Goal: Task Accomplishment & Management: Use online tool/utility

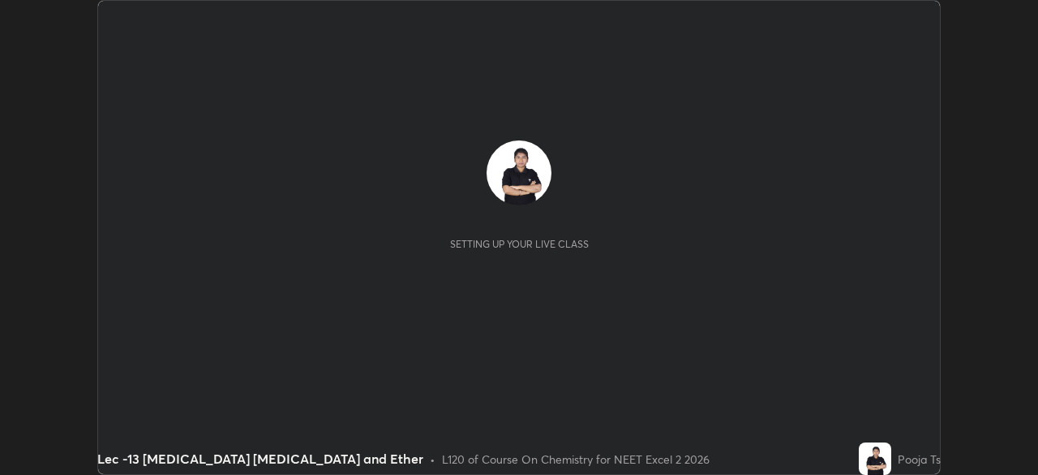
scroll to position [475, 1038]
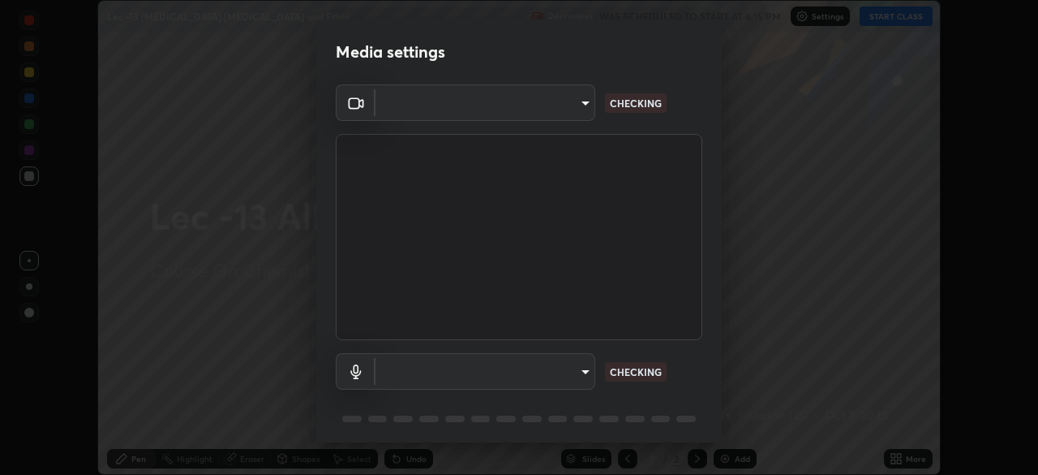
type input "dcfdf22e5c1df7ea5543dcfab5f97d1ca77f9af45aee9585751398583aede383"
type input "default"
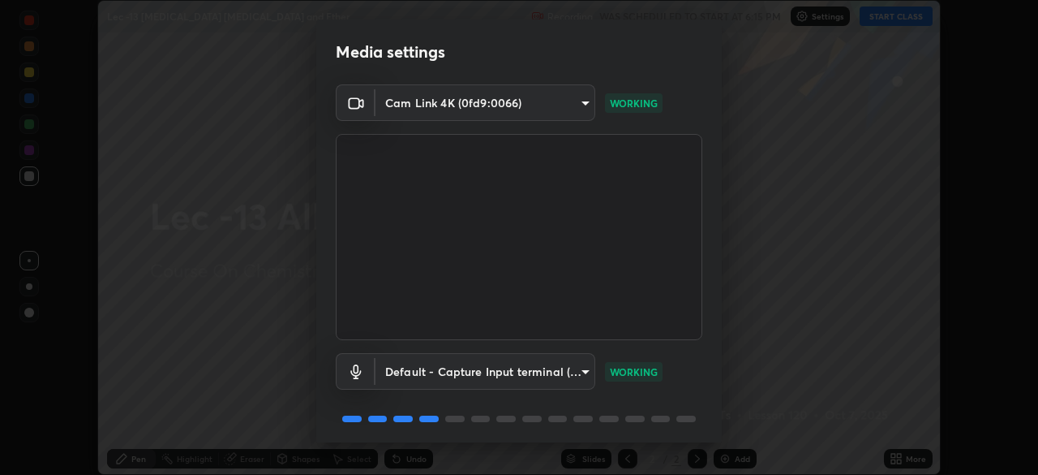
scroll to position [58, 0]
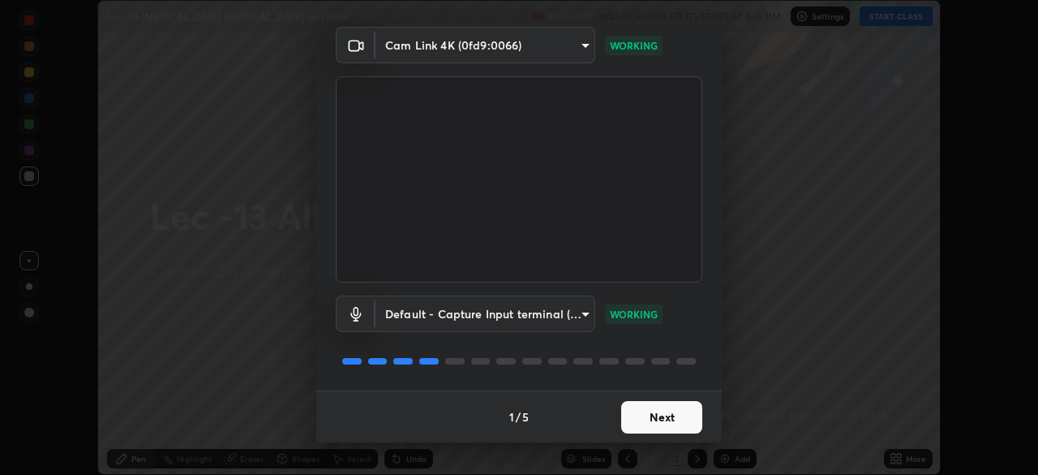
click at [642, 427] on button "Next" at bounding box center [661, 417] width 81 height 32
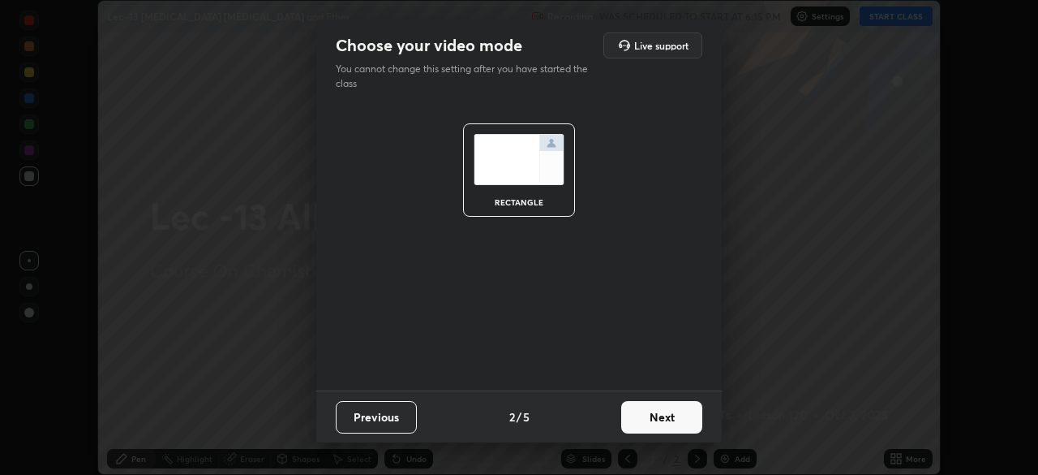
click at [649, 422] on button "Next" at bounding box center [661, 417] width 81 height 32
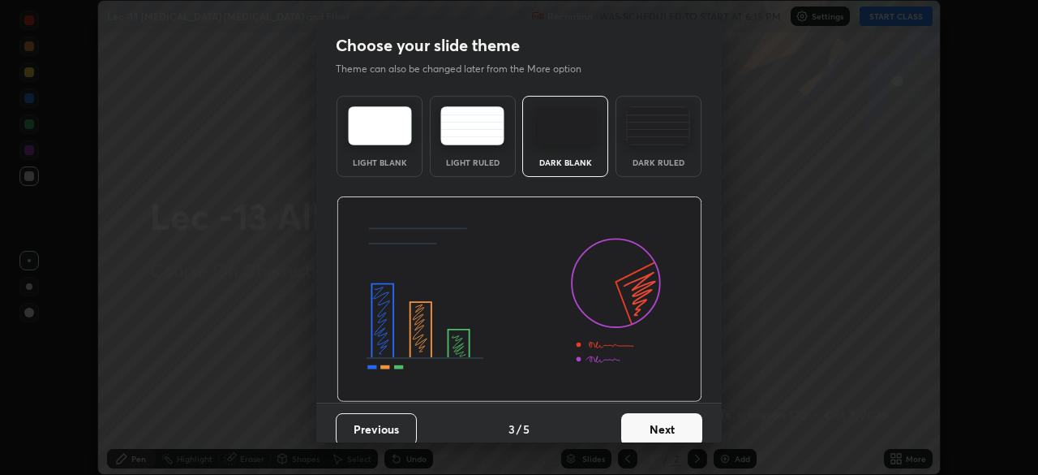
click at [654, 425] on button "Next" at bounding box center [661, 429] width 81 height 32
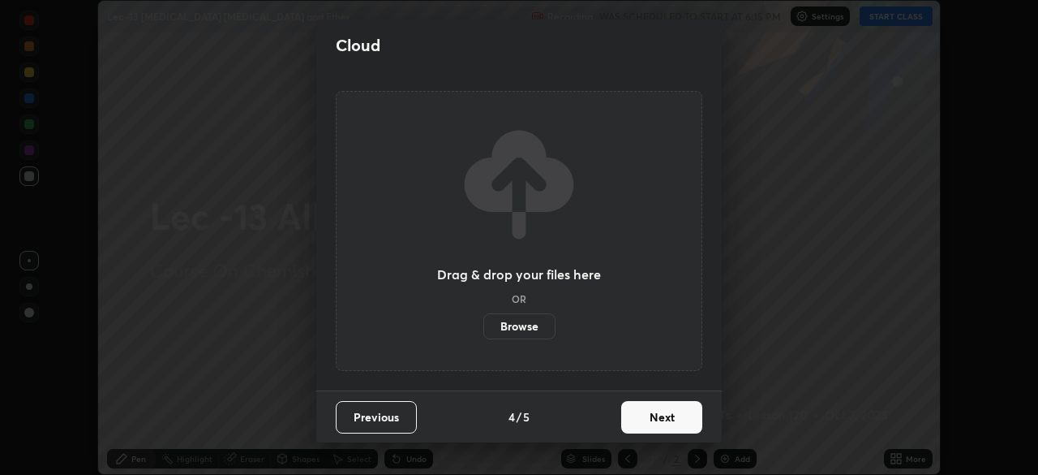
click at [679, 421] on button "Next" at bounding box center [661, 417] width 81 height 32
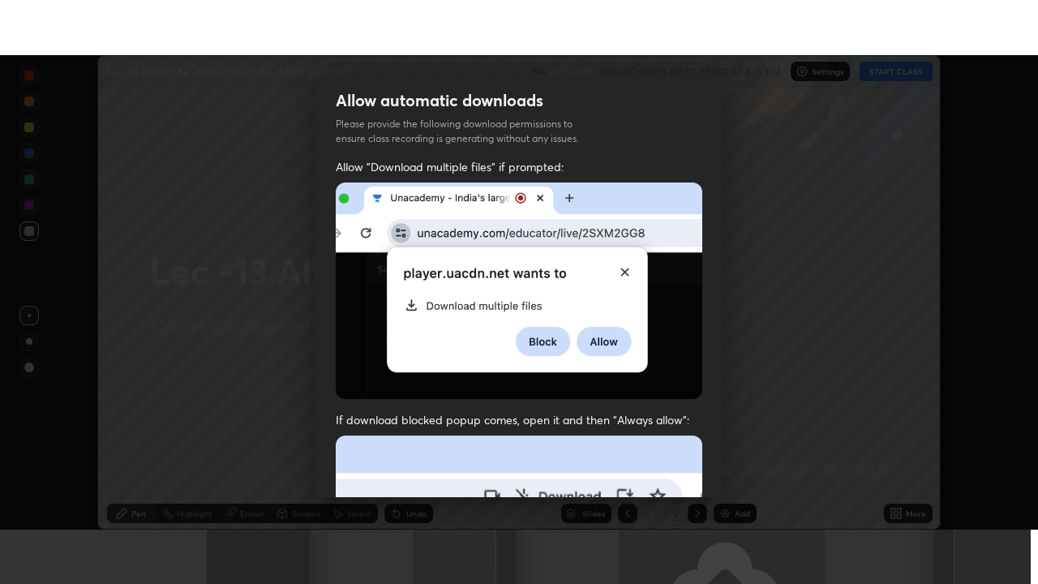
scroll to position [389, 0]
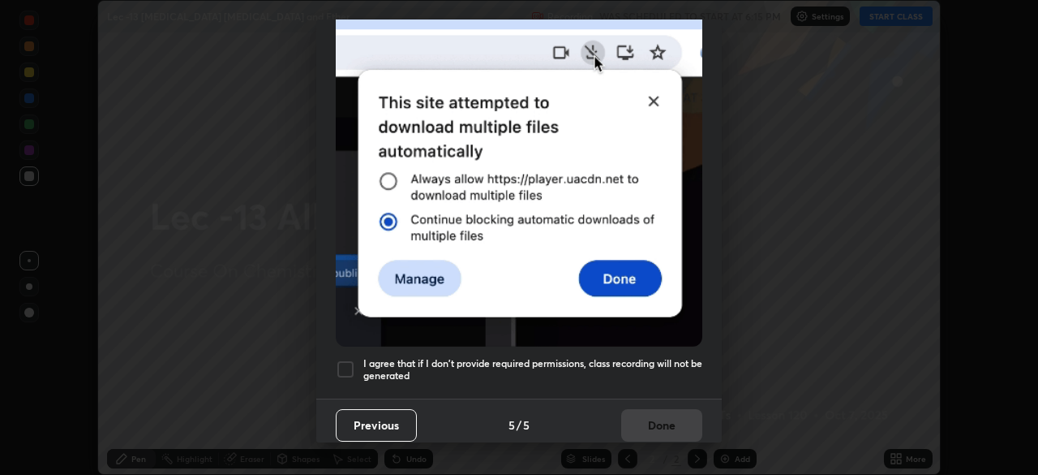
click at [346, 362] on div at bounding box center [345, 368] width 19 height 19
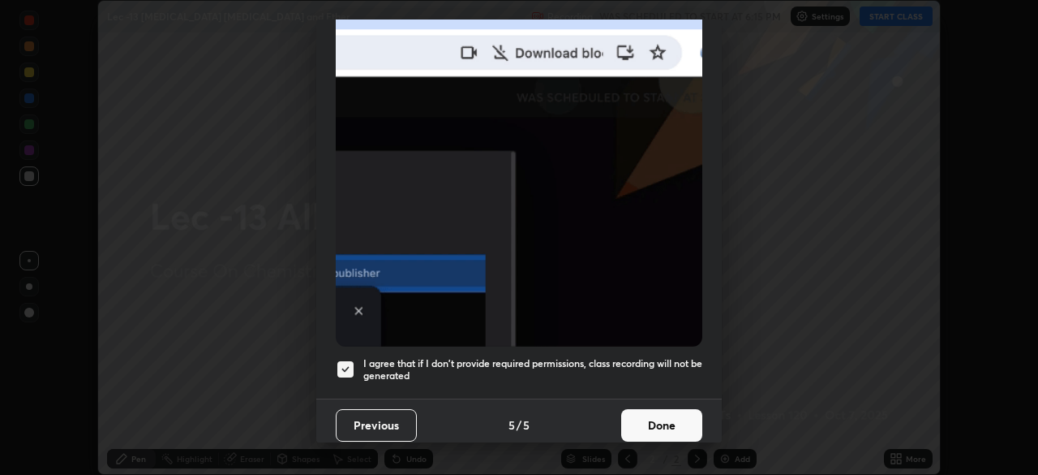
click at [646, 414] on button "Done" at bounding box center [661, 425] width 81 height 32
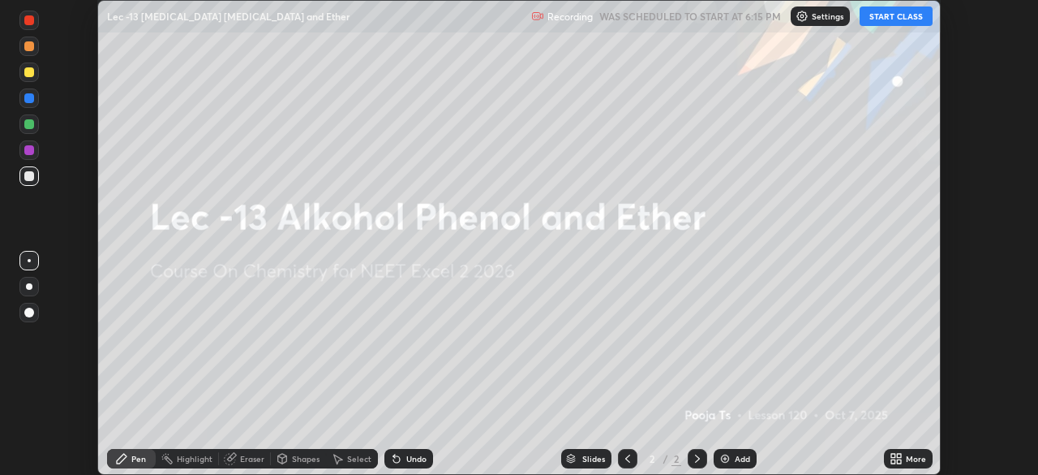
click at [893, 16] on button "START CLASS" at bounding box center [896, 15] width 73 height 19
click at [897, 455] on icon at bounding box center [899, 455] width 4 height 4
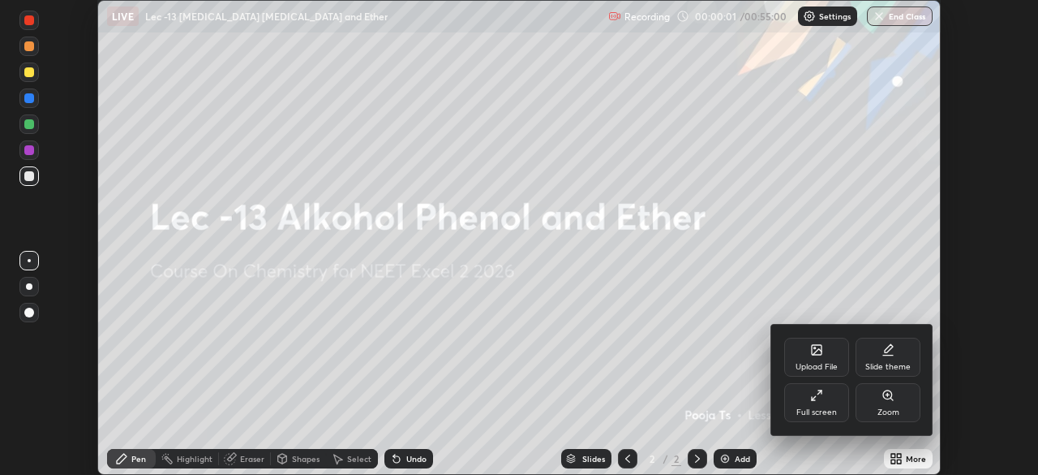
click at [821, 410] on div "Full screen" at bounding box center [817, 412] width 41 height 8
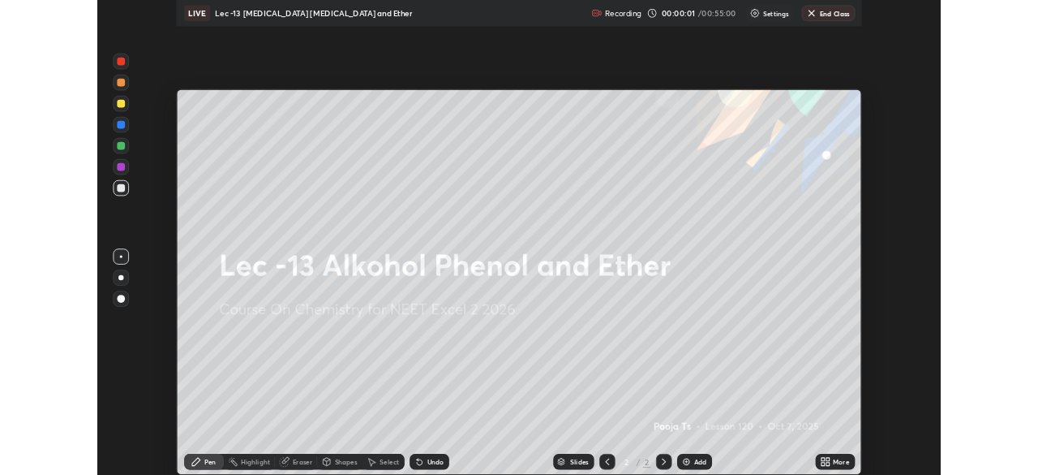
scroll to position [584, 1038]
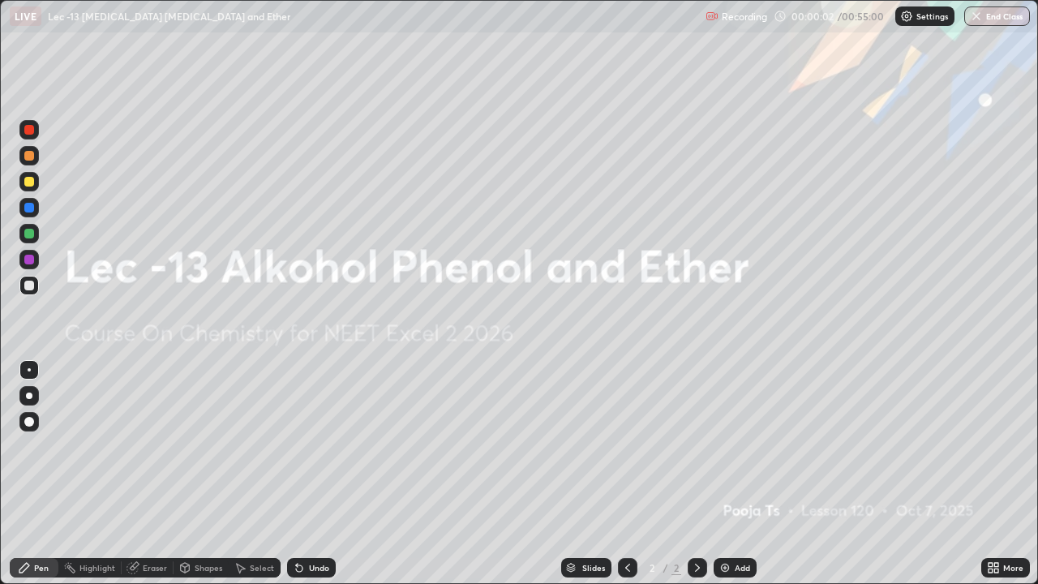
click at [742, 474] on div "Add" at bounding box center [742, 568] width 15 height 8
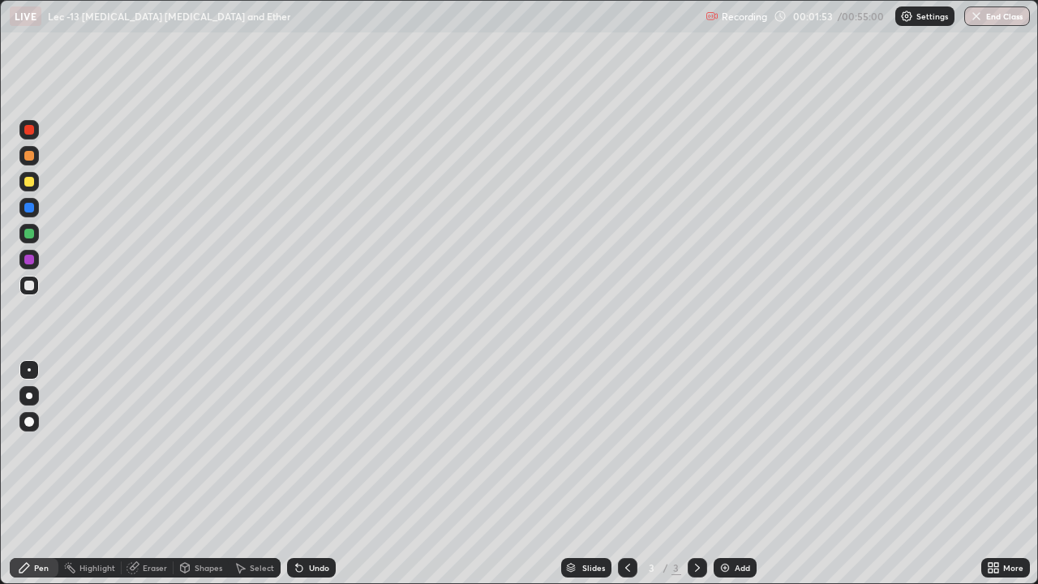
click at [27, 286] on div at bounding box center [29, 286] width 10 height 10
click at [305, 474] on div "Undo" at bounding box center [311, 567] width 49 height 19
click at [36, 291] on div at bounding box center [28, 285] width 19 height 19
click at [256, 474] on div "Select" at bounding box center [262, 568] width 24 height 8
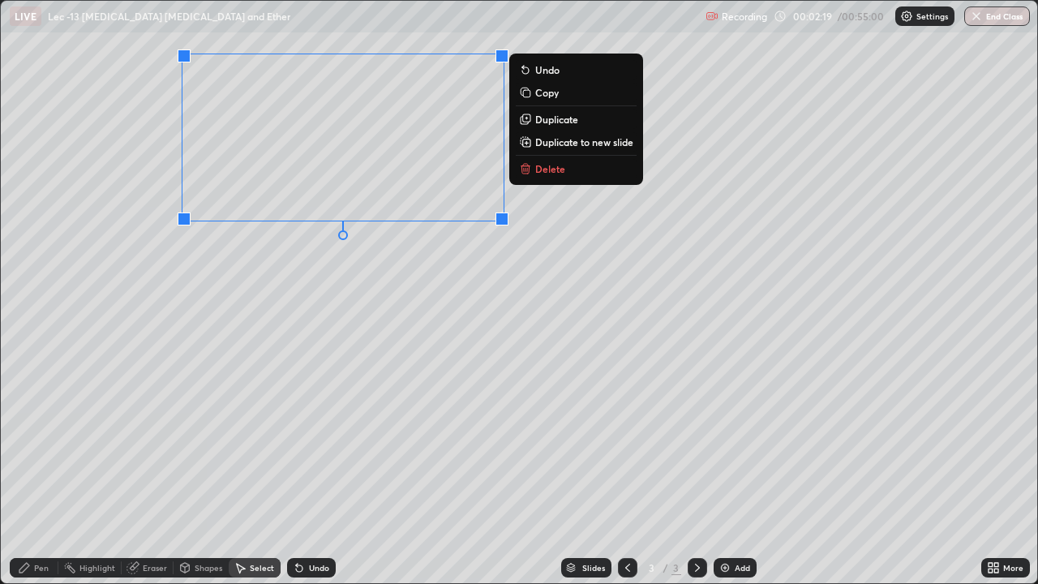
click at [36, 474] on div "Pen" at bounding box center [41, 568] width 15 height 8
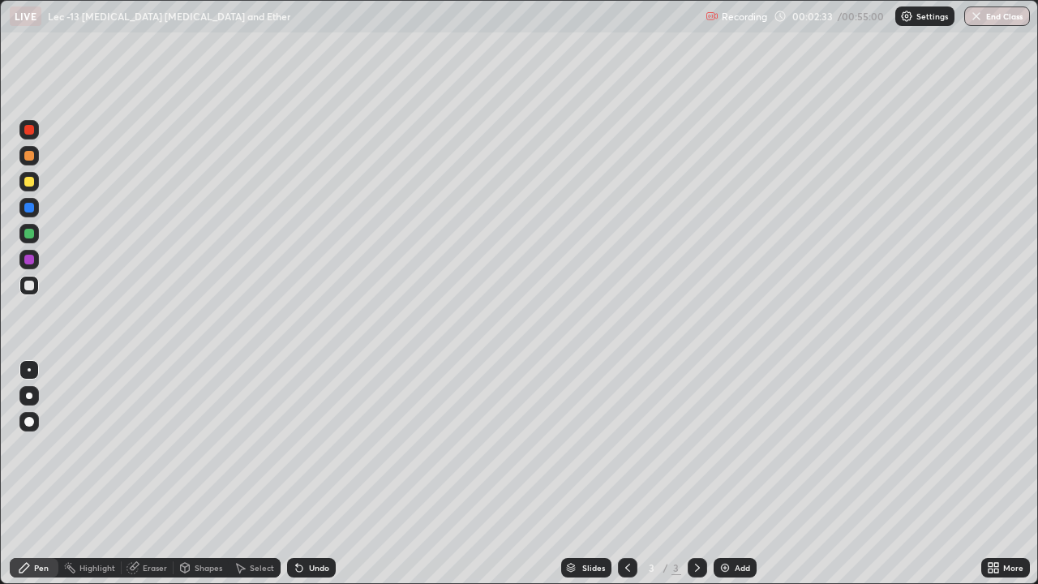
click at [37, 189] on div at bounding box center [28, 182] width 19 height 26
click at [36, 155] on div at bounding box center [28, 155] width 19 height 19
click at [241, 474] on icon at bounding box center [240, 567] width 13 height 13
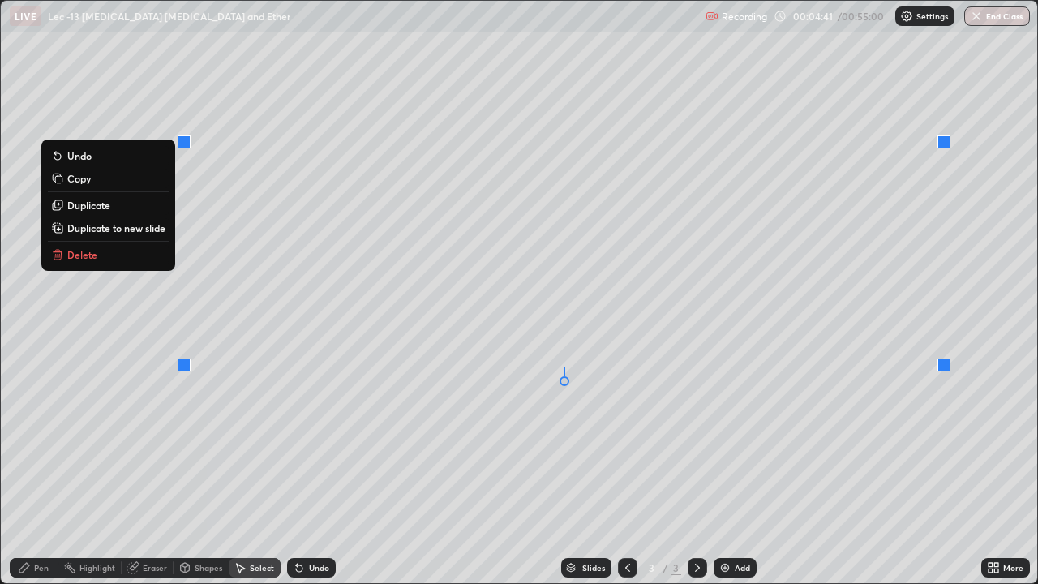
click at [706, 448] on div "0 ° Undo Copy Duplicate Duplicate to new slide Delete" at bounding box center [519, 292] width 1037 height 582
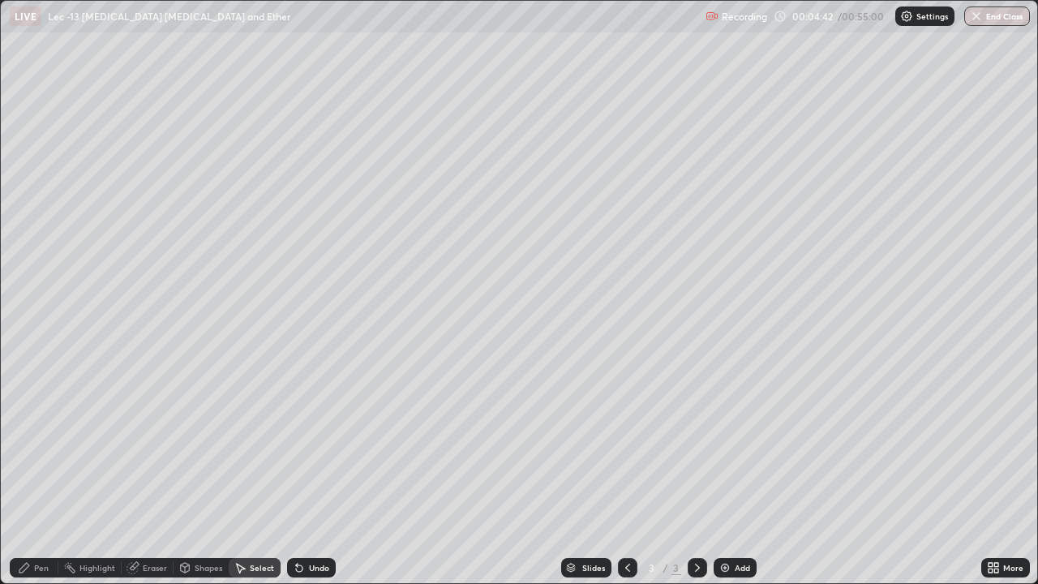
click at [38, 474] on div "Pen" at bounding box center [41, 568] width 15 height 8
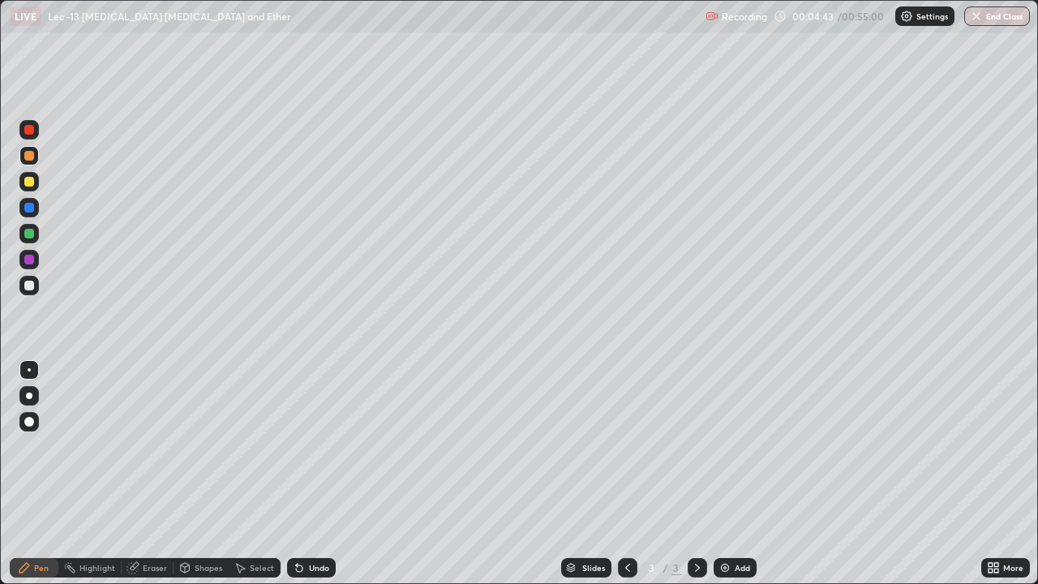
click at [38, 286] on div at bounding box center [28, 285] width 19 height 19
click at [39, 237] on div at bounding box center [29, 234] width 26 height 26
click at [36, 154] on div at bounding box center [28, 155] width 19 height 19
click at [239, 474] on icon at bounding box center [241, 569] width 9 height 10
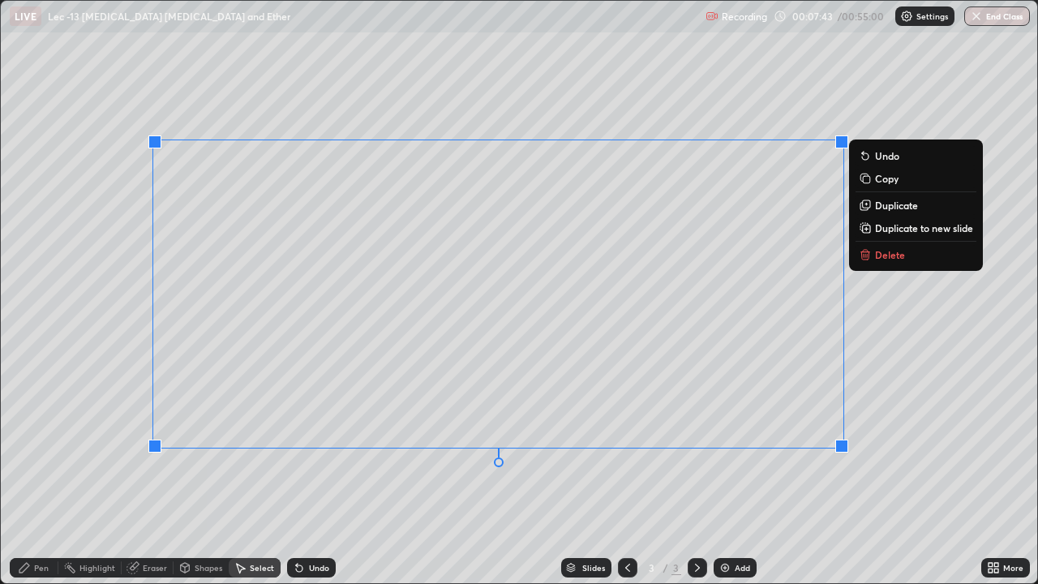
click at [636, 474] on div "0 ° Undo Copy Duplicate Duplicate to new slide Delete" at bounding box center [519, 292] width 1037 height 582
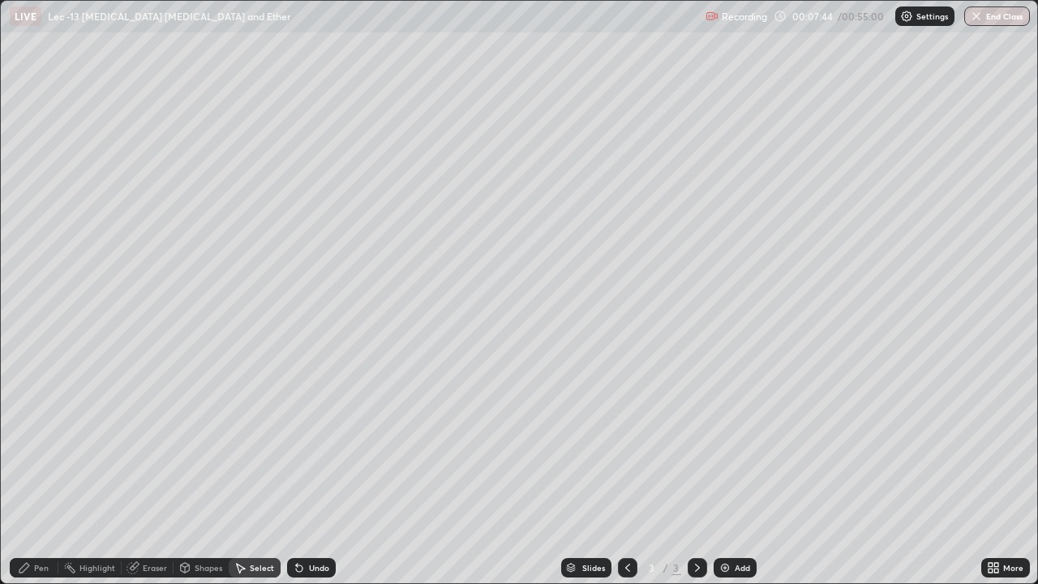
click at [36, 474] on div "Pen" at bounding box center [41, 568] width 15 height 8
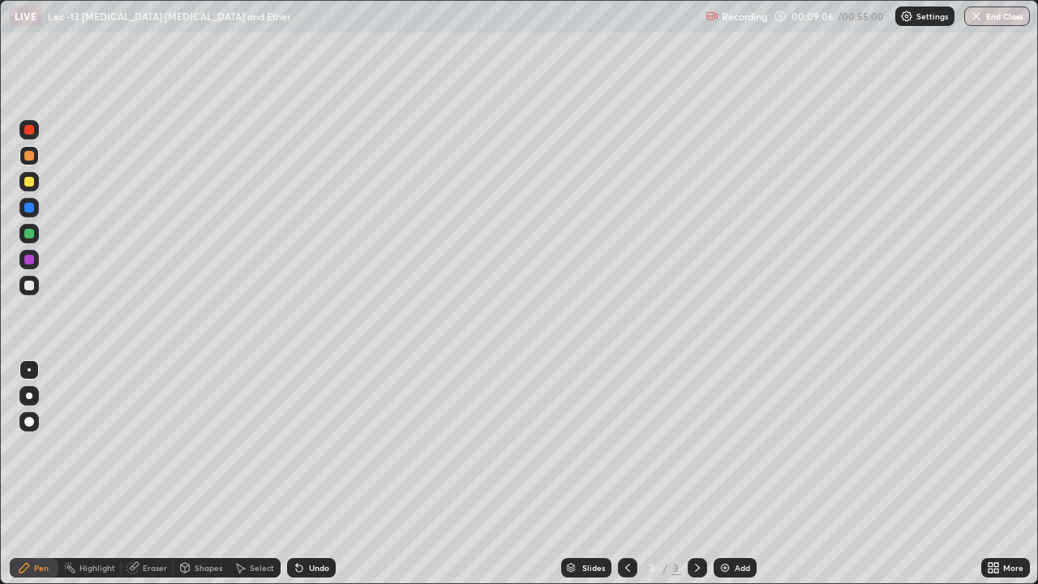
click at [733, 474] on div "Add" at bounding box center [735, 567] width 43 height 19
click at [626, 474] on icon at bounding box center [627, 567] width 13 height 13
click at [695, 474] on icon at bounding box center [697, 567] width 13 height 13
click at [30, 286] on div at bounding box center [29, 286] width 10 height 10
click at [34, 188] on div at bounding box center [28, 181] width 19 height 19
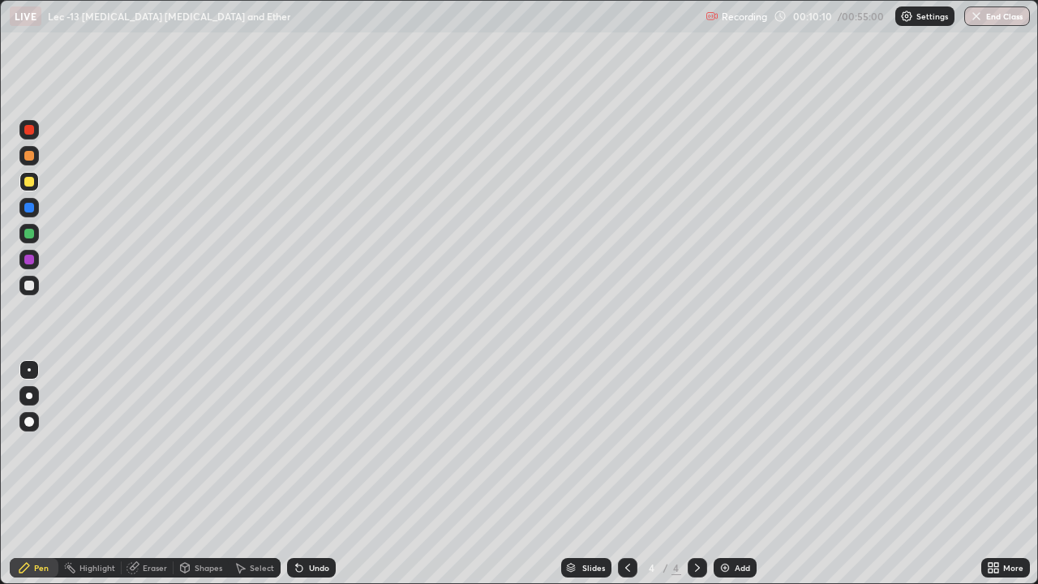
click at [306, 474] on div "Undo" at bounding box center [311, 567] width 49 height 19
click at [303, 474] on icon at bounding box center [299, 567] width 13 height 13
click at [296, 474] on icon at bounding box center [297, 565] width 2 height 2
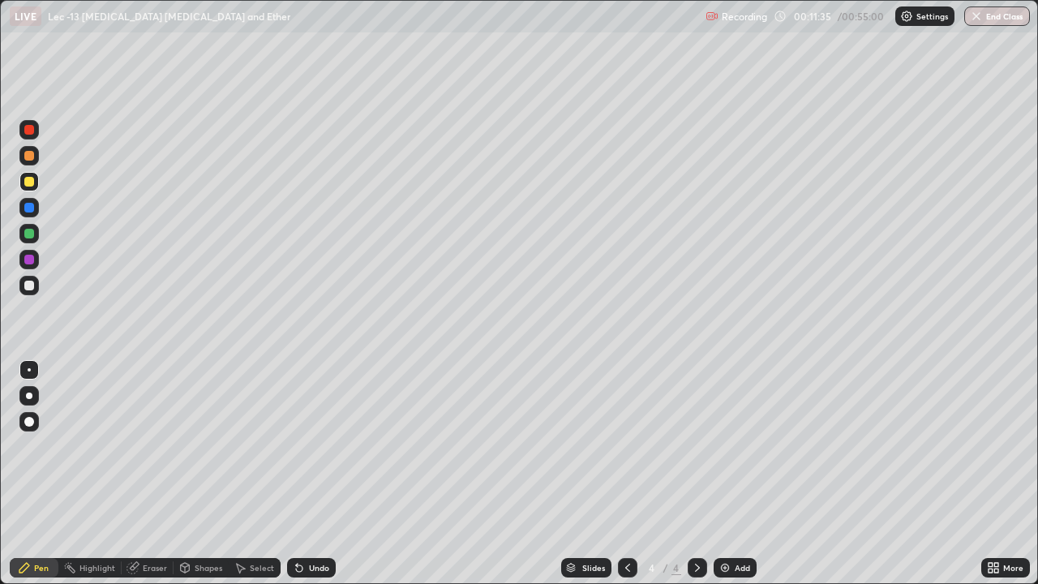
click at [29, 286] on div at bounding box center [29, 286] width 10 height 10
click at [39, 187] on div at bounding box center [29, 182] width 26 height 26
click at [728, 474] on img at bounding box center [725, 567] width 13 height 13
click at [31, 234] on div at bounding box center [29, 234] width 10 height 10
click at [140, 474] on div "Eraser" at bounding box center [148, 567] width 52 height 19
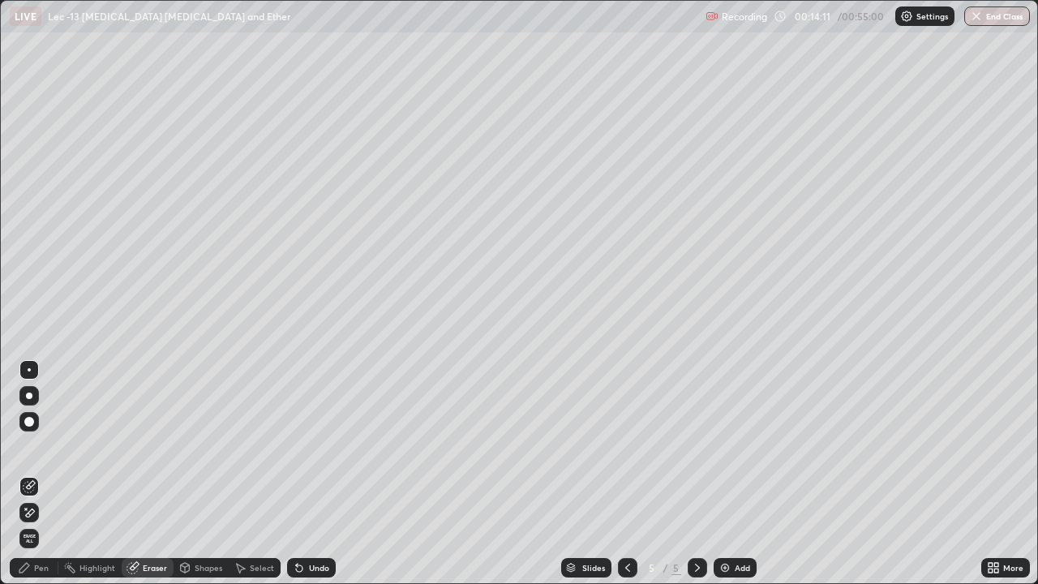
click at [41, 474] on div "Pen" at bounding box center [41, 568] width 15 height 8
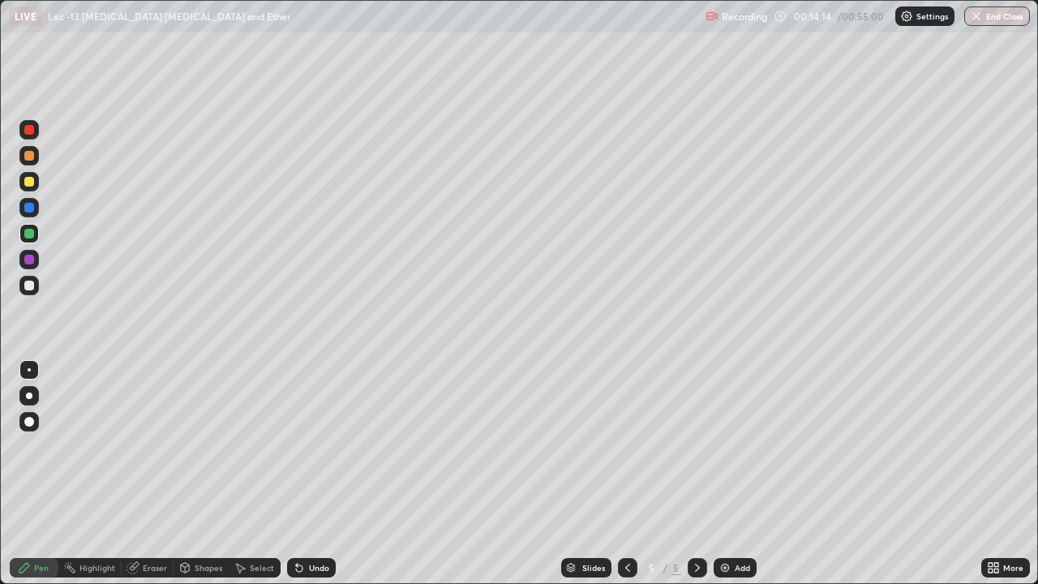
click at [37, 289] on div at bounding box center [28, 285] width 19 height 19
click at [299, 474] on icon at bounding box center [299, 567] width 13 height 13
click at [296, 474] on icon at bounding box center [297, 565] width 2 height 2
click at [294, 474] on icon at bounding box center [299, 567] width 13 height 13
click at [297, 474] on icon at bounding box center [299, 568] width 6 height 6
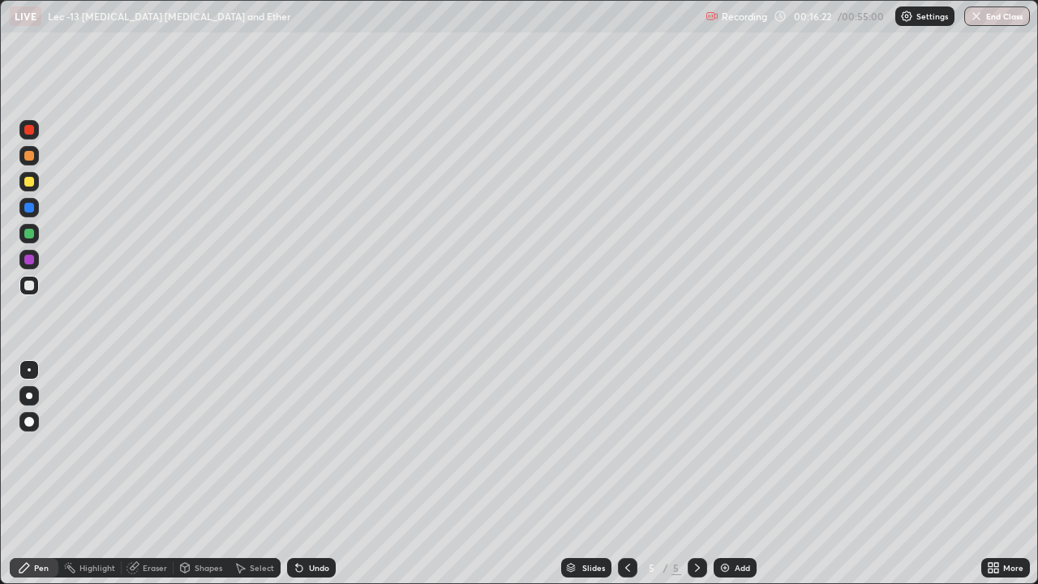
click at [297, 474] on icon at bounding box center [299, 568] width 6 height 6
click at [296, 474] on icon at bounding box center [297, 565] width 2 height 2
click at [727, 474] on img at bounding box center [725, 567] width 13 height 13
click at [33, 183] on div at bounding box center [29, 182] width 10 height 10
click at [294, 474] on div "Undo" at bounding box center [311, 567] width 49 height 19
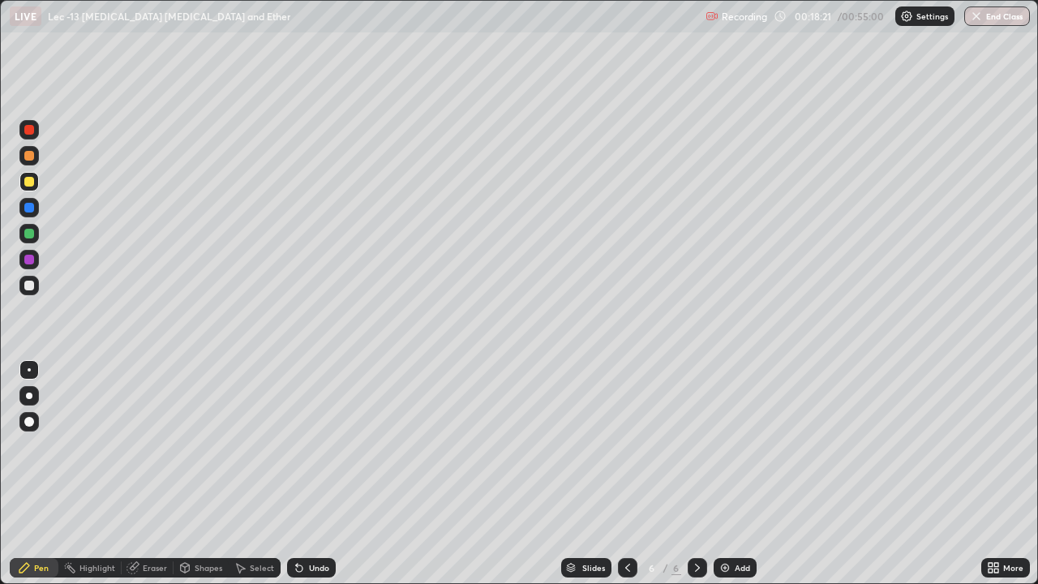
click at [37, 287] on div at bounding box center [28, 285] width 19 height 19
click at [151, 474] on div "Eraser" at bounding box center [155, 568] width 24 height 8
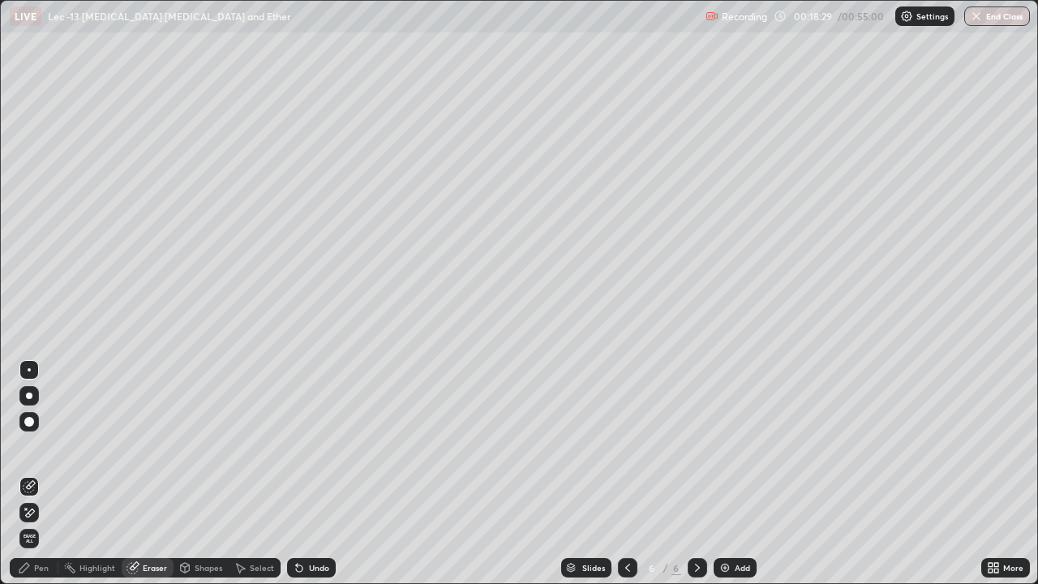
click at [37, 474] on div "Pen" at bounding box center [41, 568] width 15 height 8
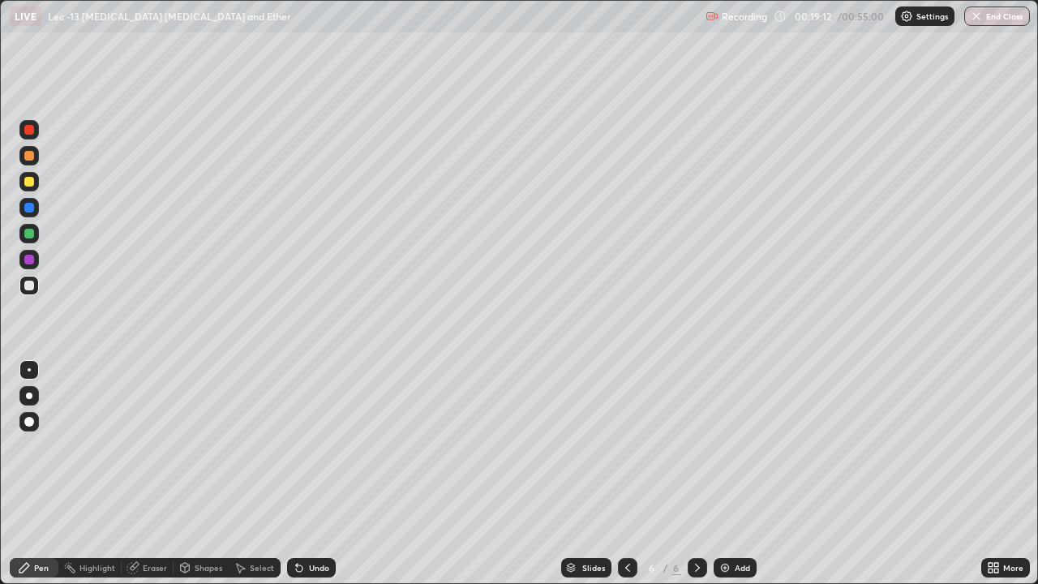
click at [904, 474] on div "Slides 6 / 6 Add" at bounding box center [659, 568] width 646 height 32
click at [907, 474] on div "Slides 6 / 6 Add" at bounding box center [659, 568] width 646 height 32
click at [269, 474] on div "Select" at bounding box center [262, 568] width 24 height 8
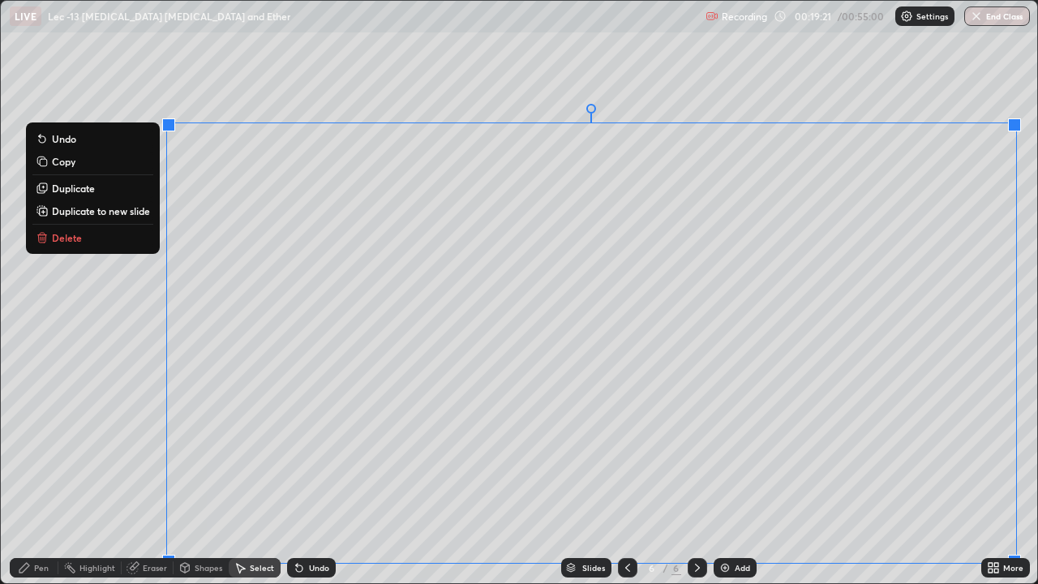
click at [129, 469] on div "0 ° Undo Copy Duplicate Duplicate to new slide Delete" at bounding box center [519, 292] width 1037 height 582
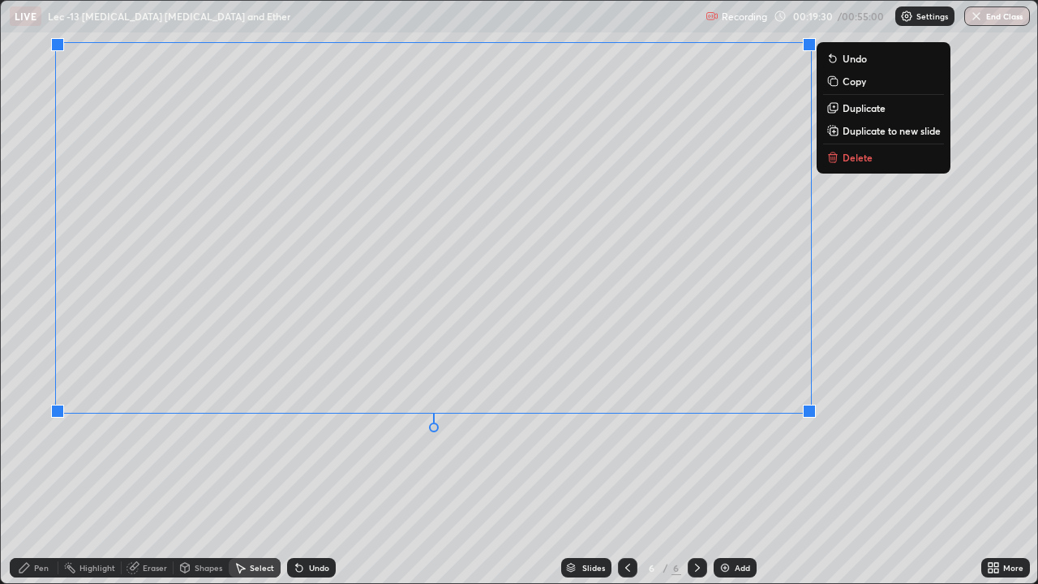
click at [32, 474] on div "Pen" at bounding box center [34, 567] width 49 height 19
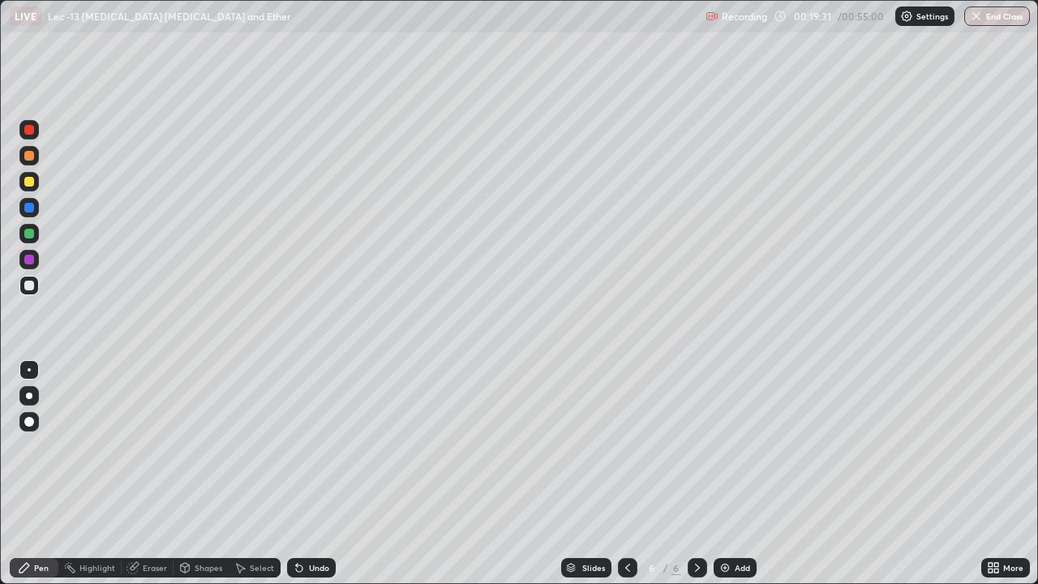
click at [36, 189] on div at bounding box center [28, 181] width 19 height 19
click at [297, 474] on icon at bounding box center [299, 568] width 6 height 6
click at [28, 240] on div at bounding box center [28, 233] width 19 height 19
click at [715, 474] on div "Add" at bounding box center [735, 567] width 43 height 19
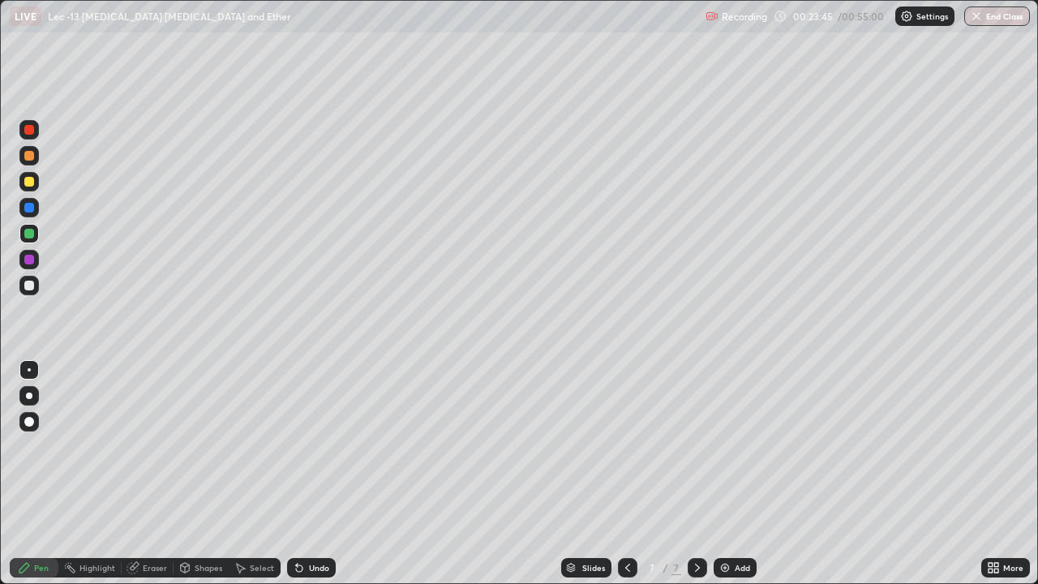
click at [32, 287] on div at bounding box center [29, 286] width 10 height 10
click at [32, 187] on div at bounding box center [28, 181] width 19 height 19
click at [308, 474] on div "Undo" at bounding box center [311, 567] width 49 height 19
click at [316, 474] on div "Undo" at bounding box center [319, 568] width 20 height 8
click at [318, 474] on div "Undo" at bounding box center [311, 567] width 49 height 19
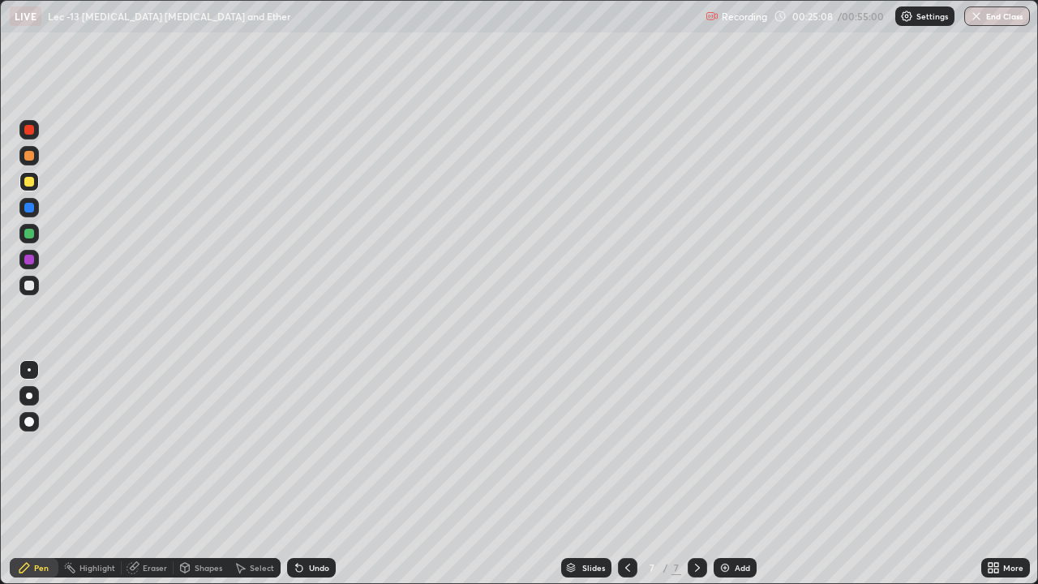
click at [327, 474] on div "Undo" at bounding box center [311, 567] width 49 height 19
click at [323, 474] on div "Undo" at bounding box center [319, 568] width 20 height 8
click at [320, 474] on div "Undo" at bounding box center [319, 568] width 20 height 8
click at [320, 474] on div "Undo" at bounding box center [311, 567] width 49 height 19
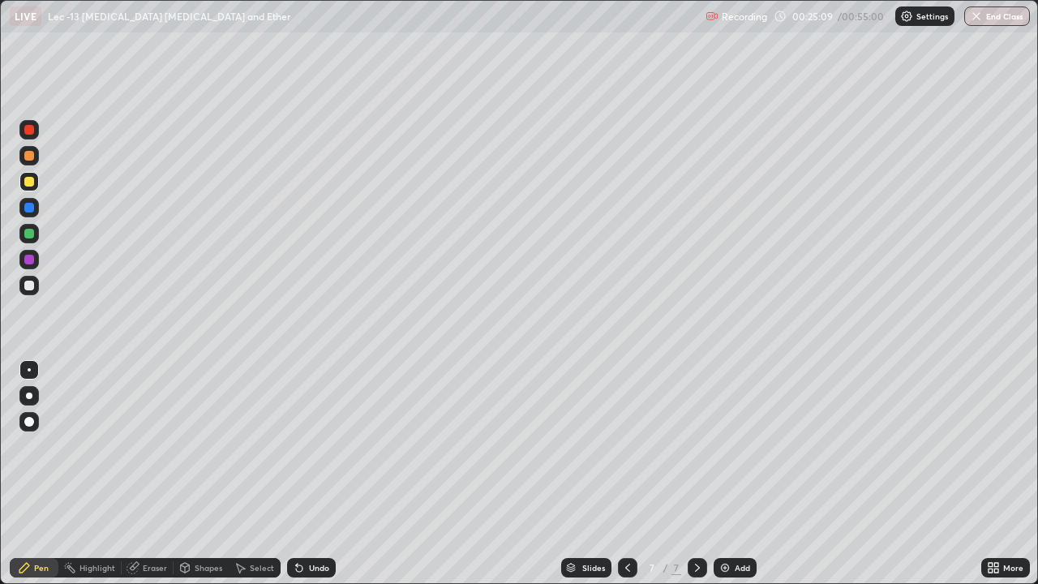
click at [322, 474] on div "Undo" at bounding box center [311, 567] width 49 height 19
click at [321, 474] on div "Undo" at bounding box center [311, 567] width 49 height 19
click at [322, 474] on div "Undo" at bounding box center [311, 567] width 49 height 19
click at [724, 474] on img at bounding box center [725, 567] width 13 height 13
click at [35, 289] on div at bounding box center [28, 285] width 19 height 19
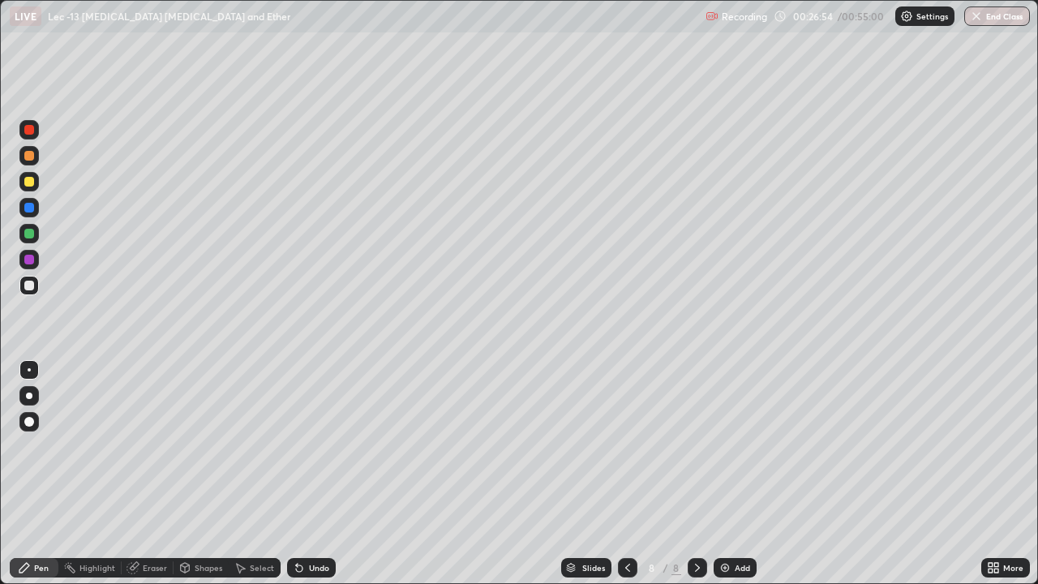
click at [30, 183] on div at bounding box center [29, 182] width 10 height 10
click at [38, 290] on div at bounding box center [28, 285] width 19 height 19
click at [157, 474] on div "Eraser" at bounding box center [148, 567] width 52 height 19
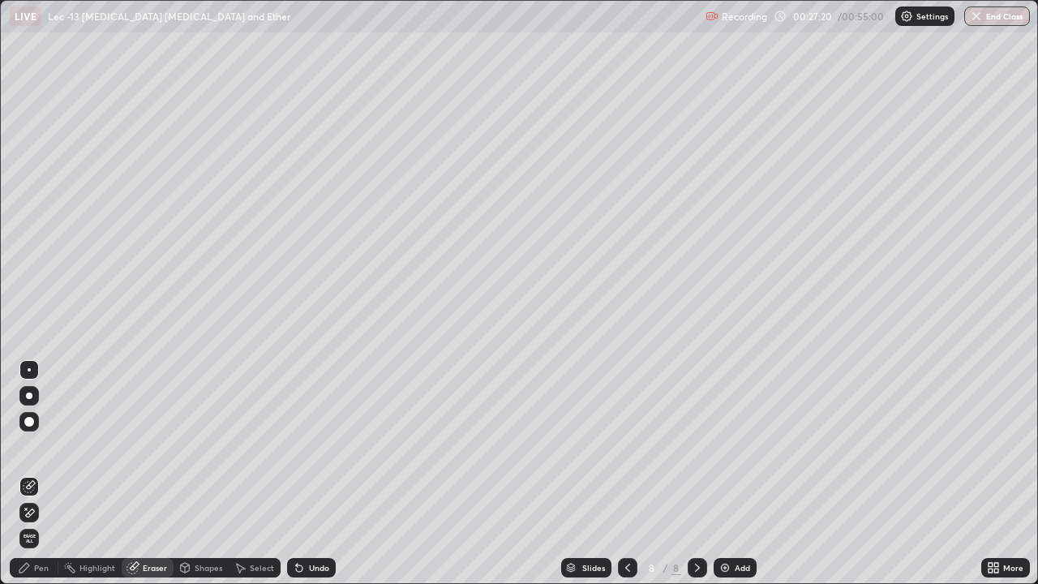
click at [35, 474] on div "Pen" at bounding box center [41, 568] width 15 height 8
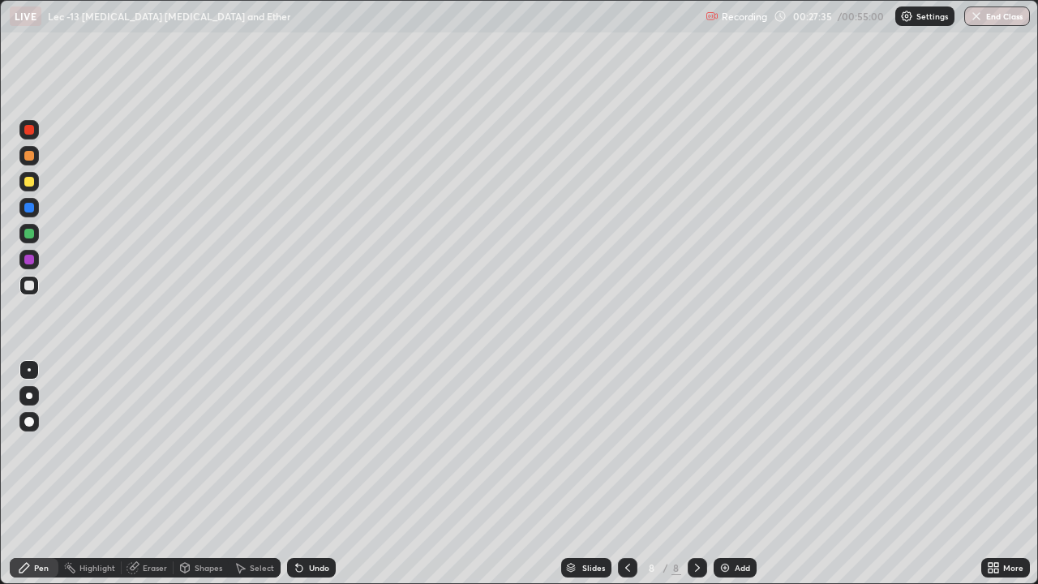
click at [297, 474] on icon at bounding box center [299, 568] width 6 height 6
click at [300, 474] on icon at bounding box center [299, 567] width 13 height 13
click at [310, 474] on div "Undo" at bounding box center [319, 568] width 20 height 8
click at [35, 158] on div at bounding box center [28, 155] width 19 height 19
click at [32, 262] on div at bounding box center [29, 260] width 10 height 10
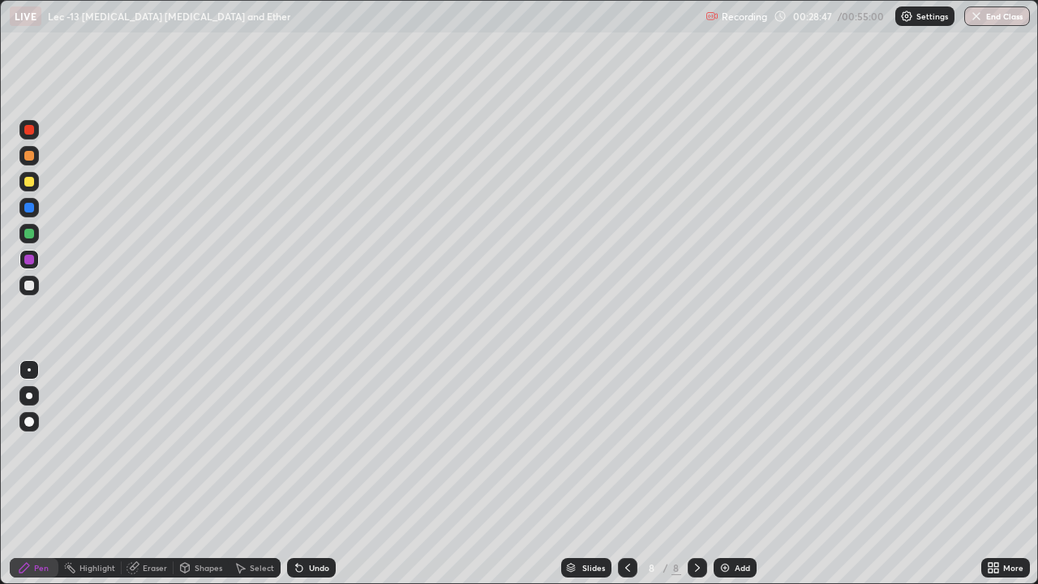
click at [32, 295] on div at bounding box center [28, 286] width 19 height 26
click at [738, 474] on div "Add" at bounding box center [742, 568] width 15 height 8
click at [33, 159] on div at bounding box center [29, 156] width 10 height 10
click at [622, 474] on icon at bounding box center [627, 567] width 13 height 13
click at [698, 474] on icon at bounding box center [697, 567] width 13 height 13
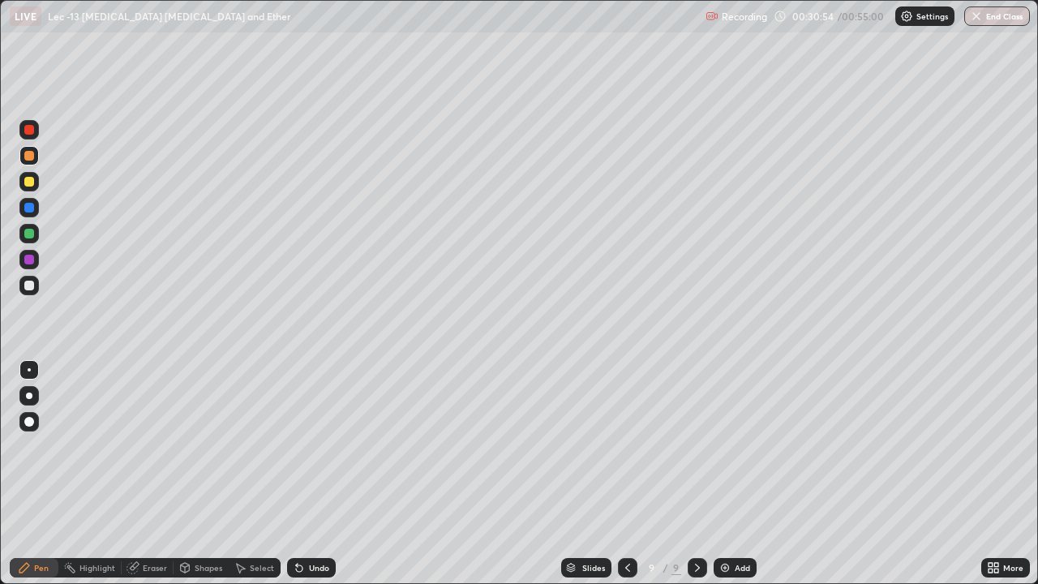
click at [30, 286] on div at bounding box center [29, 286] width 10 height 10
click at [29, 185] on div at bounding box center [29, 182] width 10 height 10
click at [36, 239] on div at bounding box center [28, 233] width 19 height 19
click at [737, 474] on div "Add" at bounding box center [742, 568] width 15 height 8
click at [37, 290] on div at bounding box center [28, 285] width 19 height 19
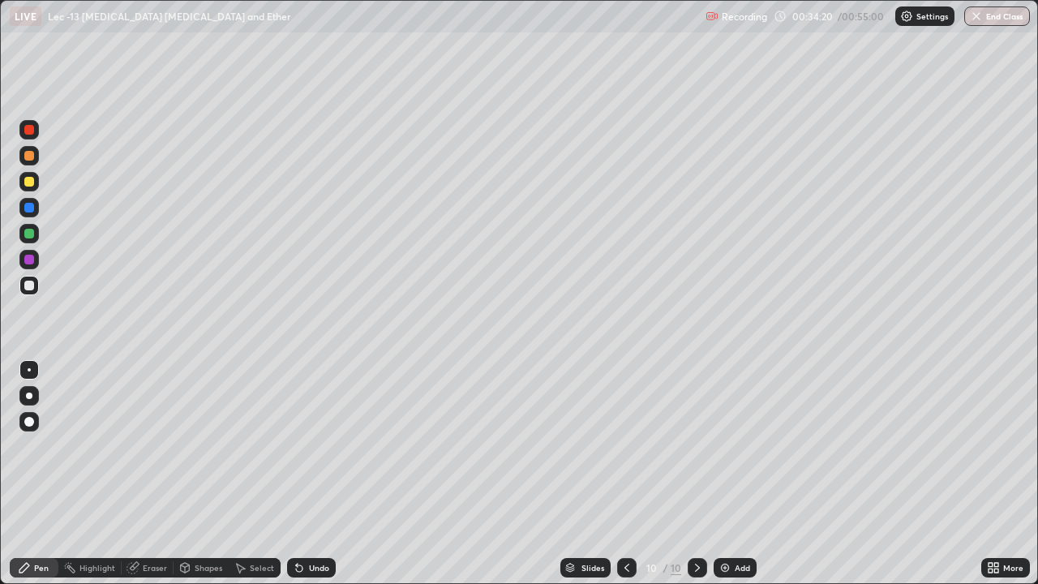
click at [311, 474] on div "Undo" at bounding box center [319, 568] width 20 height 8
click at [309, 474] on div "Undo" at bounding box center [319, 568] width 20 height 8
click at [315, 474] on div "Undo" at bounding box center [311, 567] width 49 height 19
click at [36, 230] on div at bounding box center [28, 233] width 19 height 19
click at [164, 474] on div "Eraser" at bounding box center [155, 568] width 24 height 8
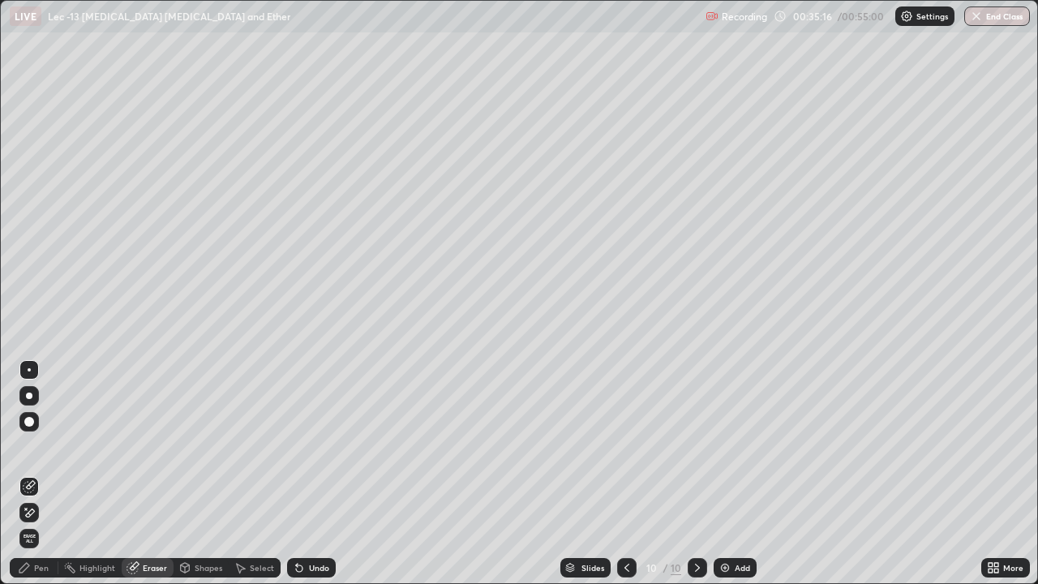
click at [47, 474] on div "Pen" at bounding box center [41, 568] width 15 height 8
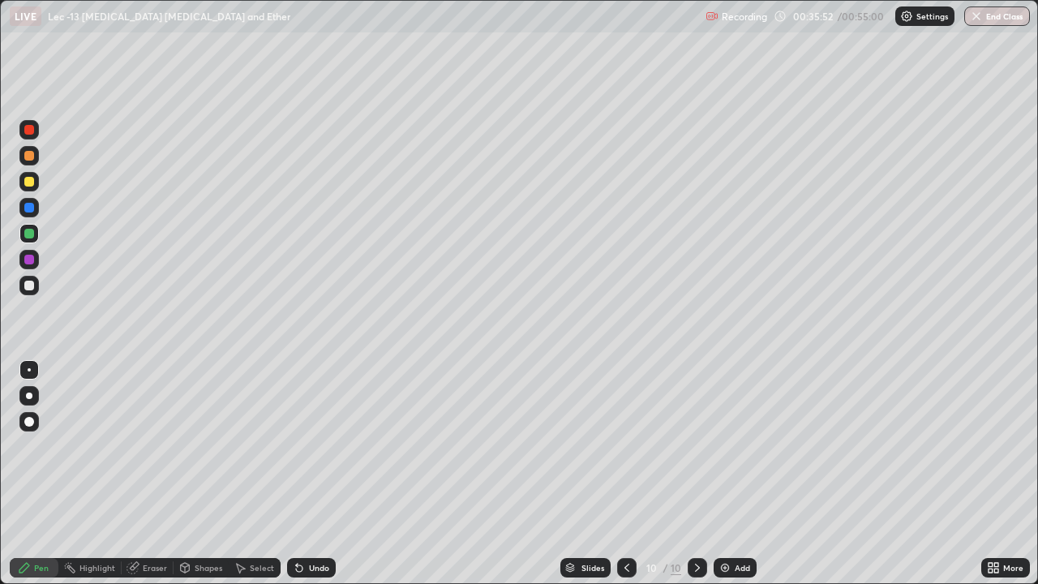
click at [36, 290] on div at bounding box center [28, 285] width 19 height 19
click at [32, 183] on div at bounding box center [29, 182] width 10 height 10
click at [732, 474] on div "Add" at bounding box center [735, 567] width 43 height 19
click at [28, 292] on div at bounding box center [28, 285] width 19 height 19
click at [140, 474] on div "Eraser" at bounding box center [148, 567] width 52 height 19
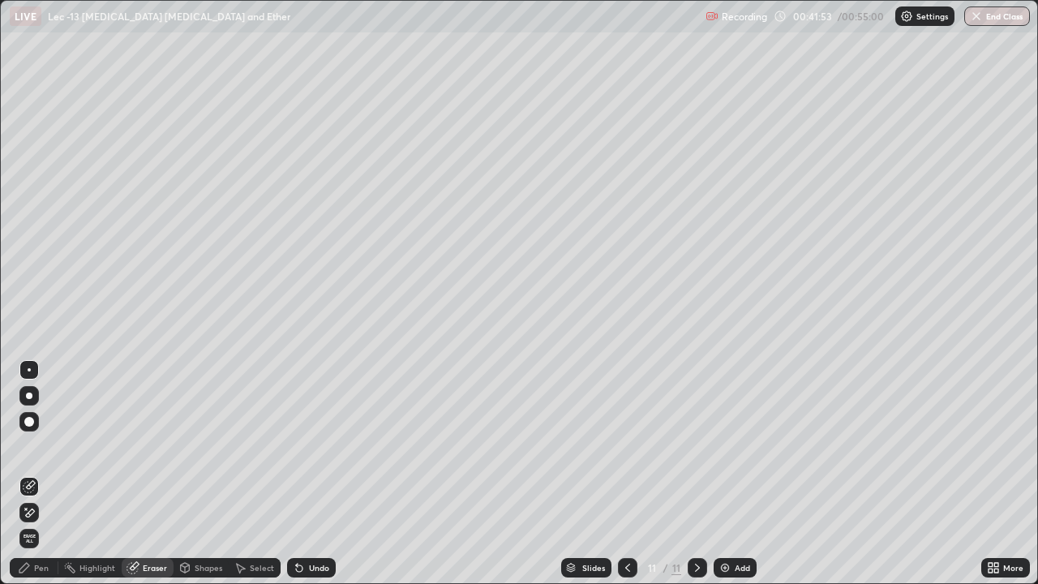
click at [35, 474] on div "Pen" at bounding box center [41, 568] width 15 height 8
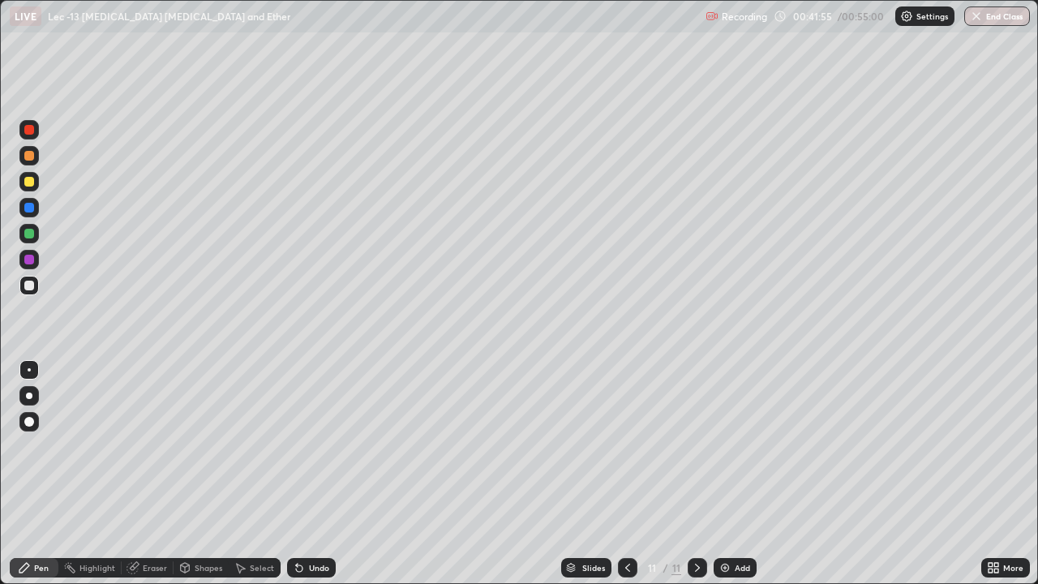
click at [305, 474] on div "Undo" at bounding box center [311, 567] width 49 height 19
click at [309, 474] on div "Undo" at bounding box center [319, 568] width 20 height 8
click at [141, 474] on div "Eraser" at bounding box center [148, 567] width 52 height 19
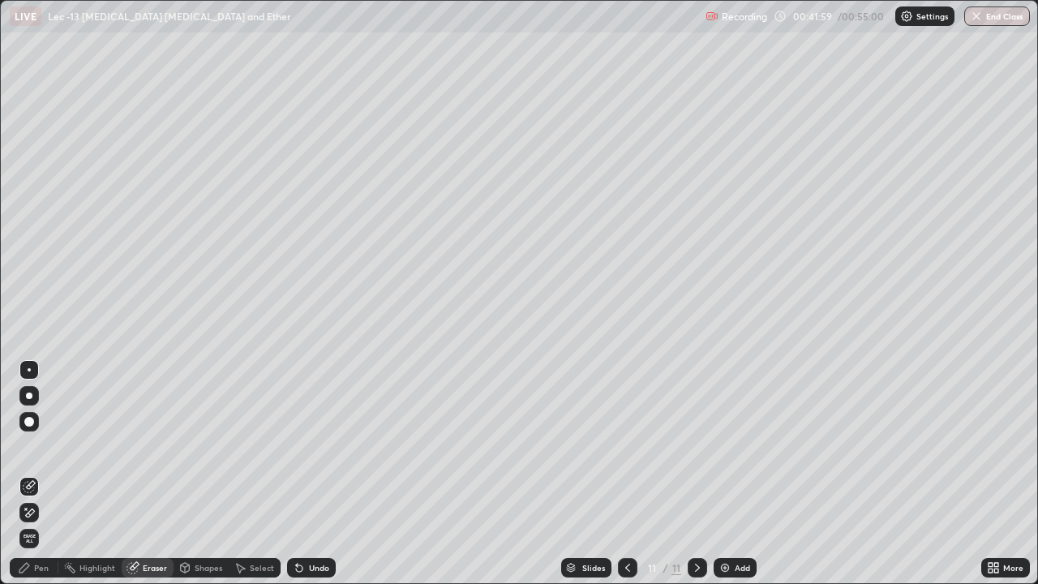
click at [45, 474] on div "Pen" at bounding box center [34, 567] width 49 height 19
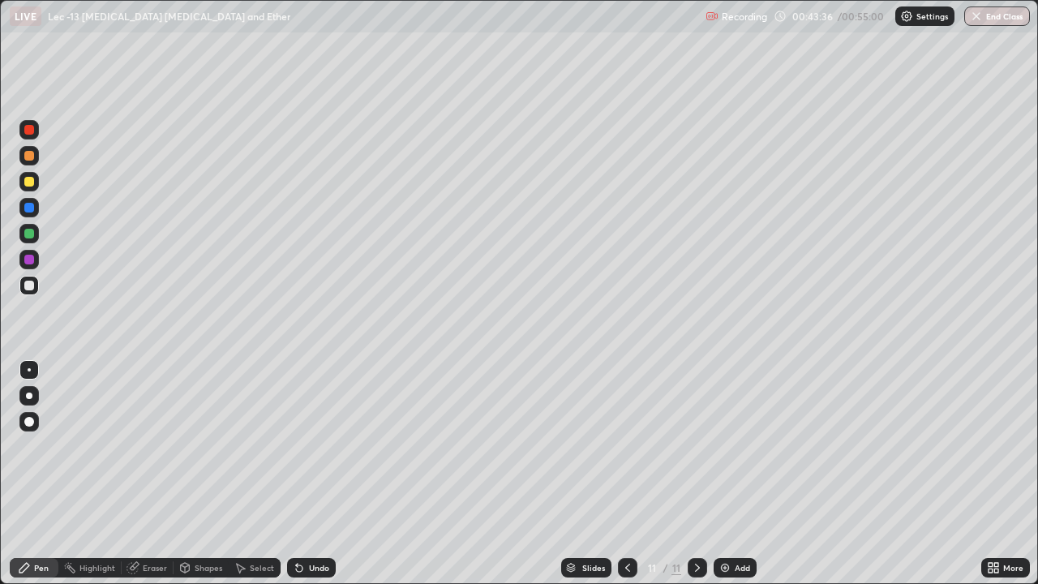
click at [243, 474] on div "Select" at bounding box center [255, 567] width 52 height 19
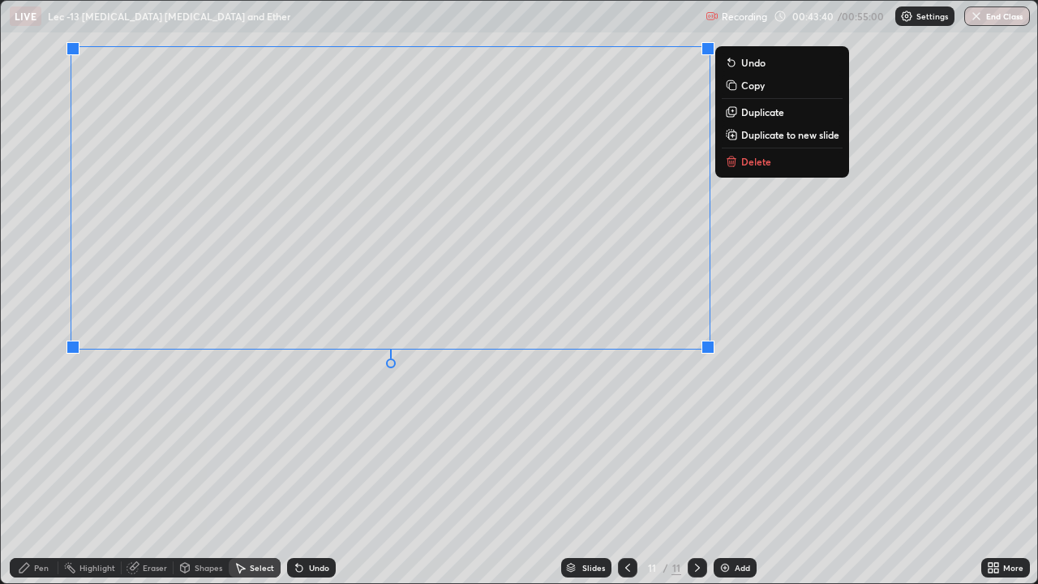
click at [39, 474] on div "Pen" at bounding box center [34, 567] width 49 height 19
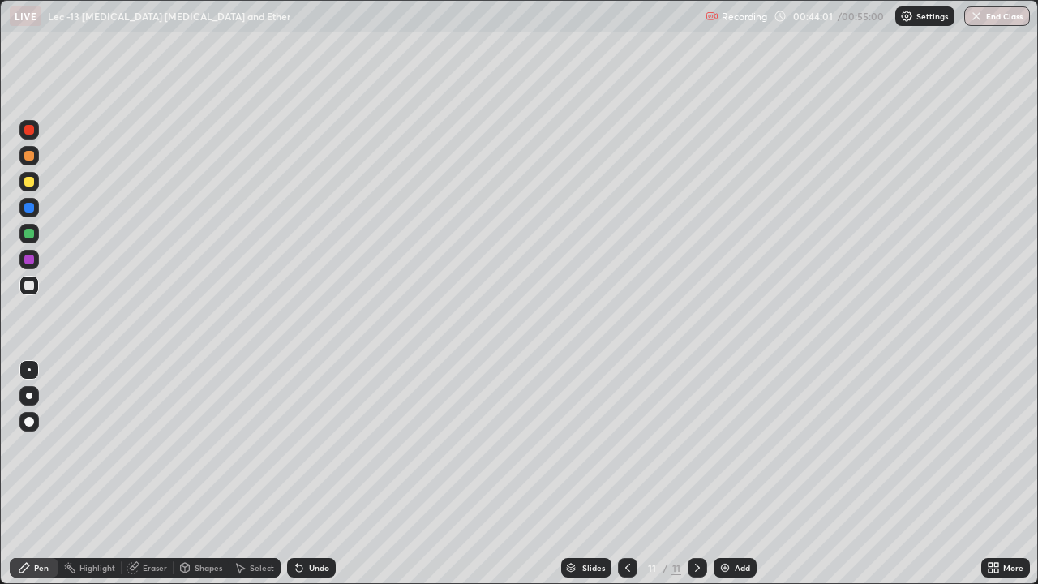
click at [36, 190] on div at bounding box center [28, 181] width 19 height 19
click at [735, 474] on div "Add" at bounding box center [742, 568] width 15 height 8
click at [990, 474] on icon at bounding box center [991, 565] width 4 height 4
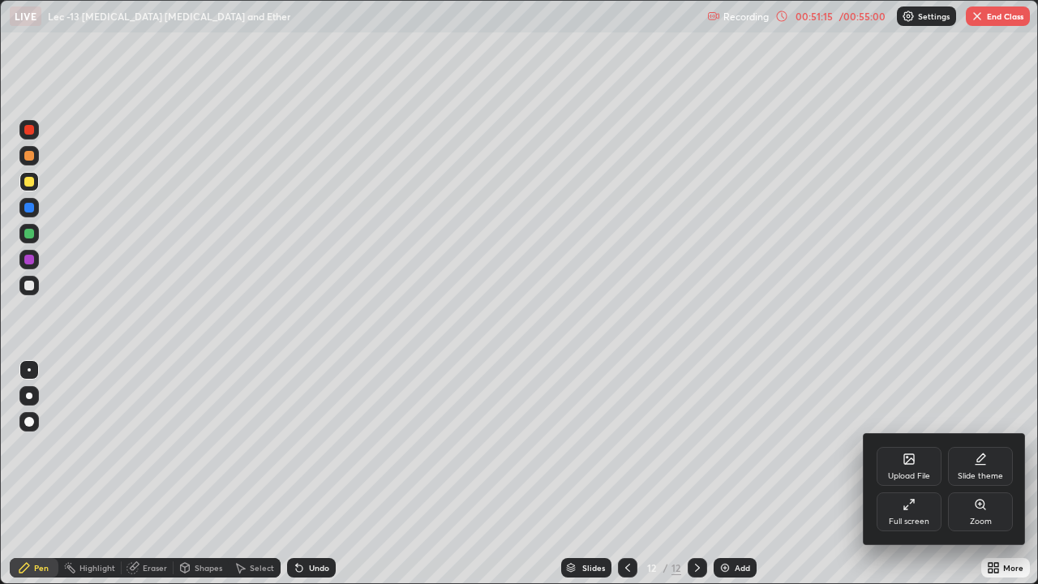
click at [893, 474] on div "Full screen" at bounding box center [909, 511] width 65 height 39
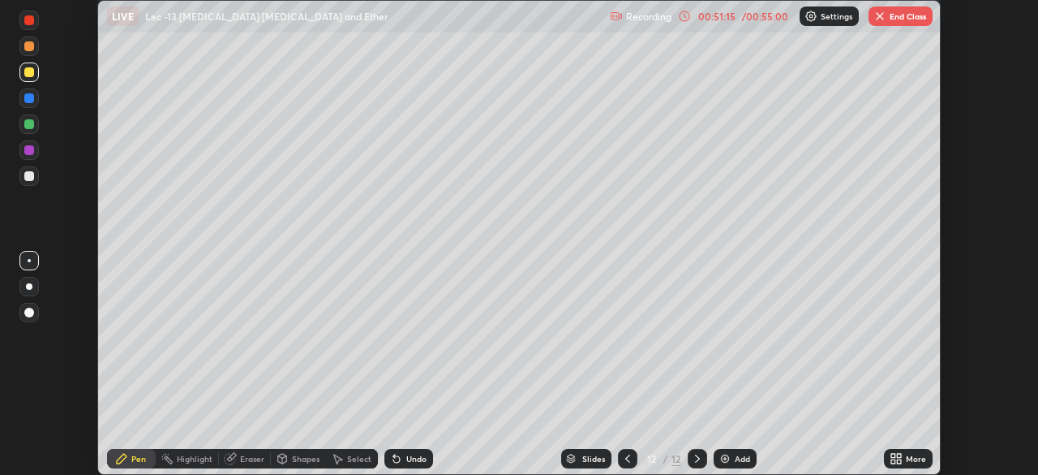
scroll to position [80645, 80081]
click at [897, 16] on button "End Class" at bounding box center [901, 15] width 64 height 19
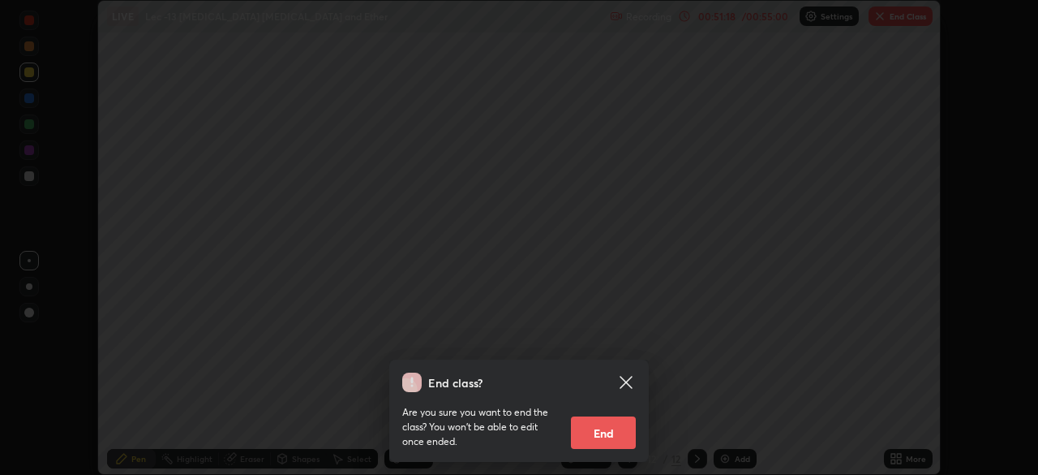
click at [620, 440] on button "End" at bounding box center [603, 432] width 65 height 32
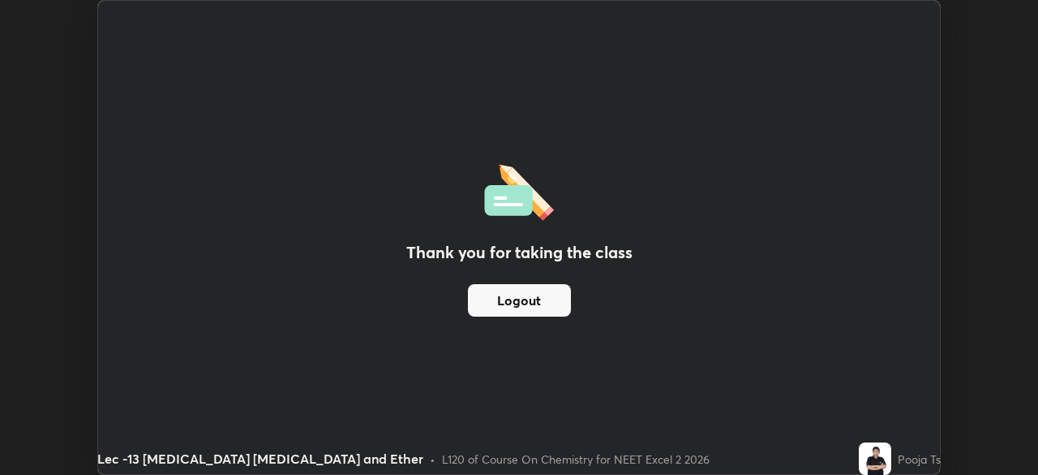
click at [530, 295] on button "Logout" at bounding box center [519, 300] width 103 height 32
click at [396, 342] on div "Thank you for taking the class Logout" at bounding box center [519, 237] width 842 height 473
click at [395, 341] on div "Thank you for taking the class Logout" at bounding box center [519, 237] width 842 height 473
